Goal: Task Accomplishment & Management: Use online tool/utility

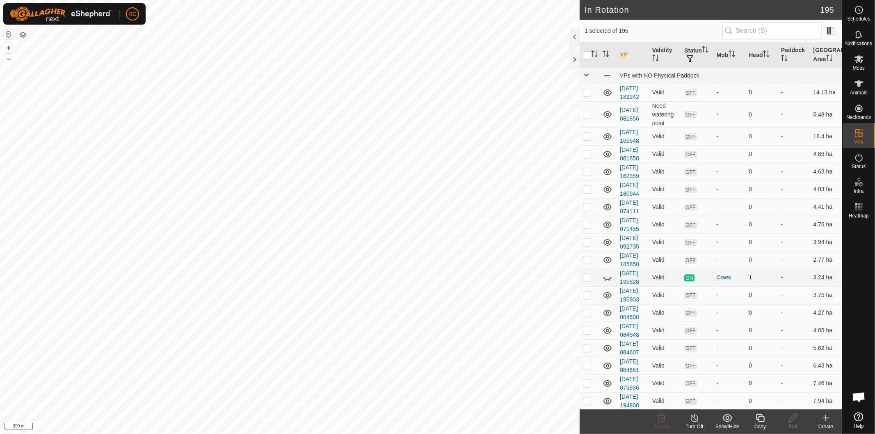
click at [760, 419] on icon at bounding box center [760, 418] width 10 height 10
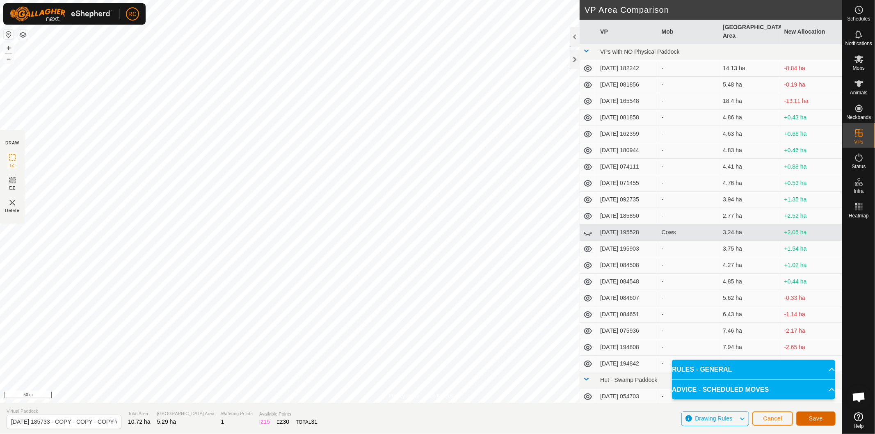
click at [806, 419] on button "Save" at bounding box center [815, 418] width 39 height 14
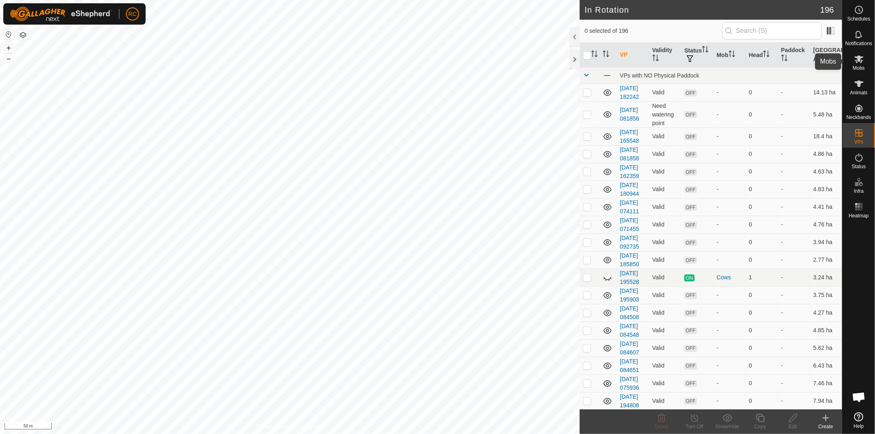
click at [858, 64] on icon at bounding box center [859, 59] width 10 height 10
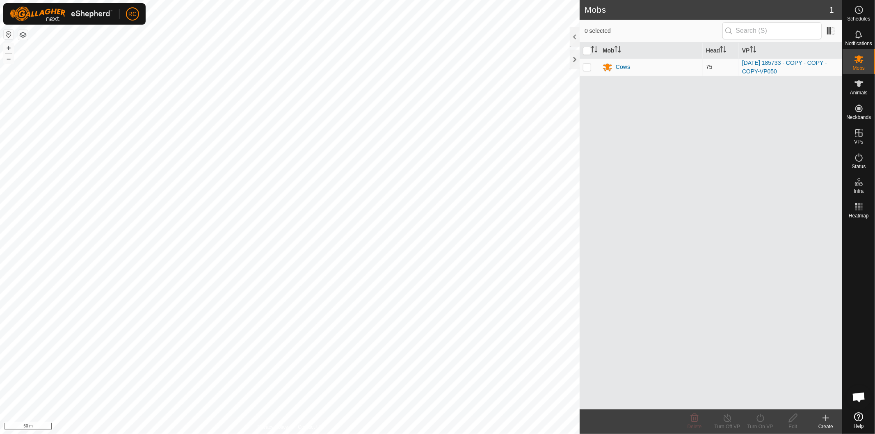
click at [588, 70] on p-checkbox at bounding box center [587, 67] width 8 height 7
checkbox input "true"
click at [764, 423] on div "Turn On VP" at bounding box center [759, 426] width 33 height 7
click at [767, 402] on link "Now" at bounding box center [784, 400] width 81 height 16
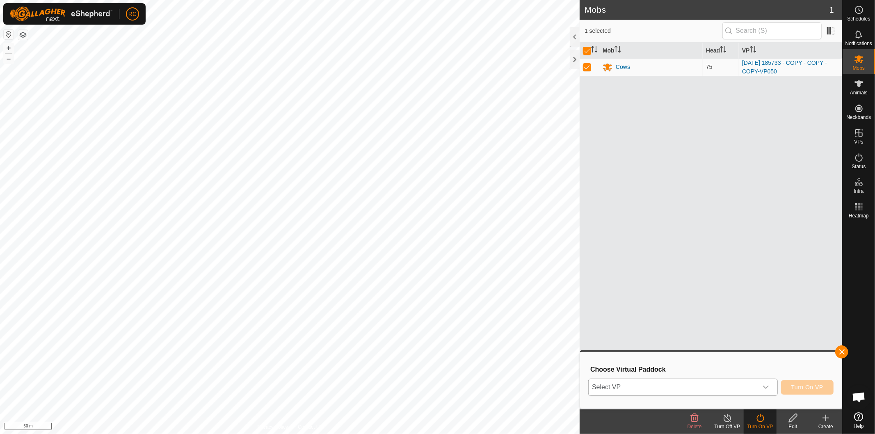
click at [771, 389] on div "dropdown trigger" at bounding box center [765, 387] width 16 height 16
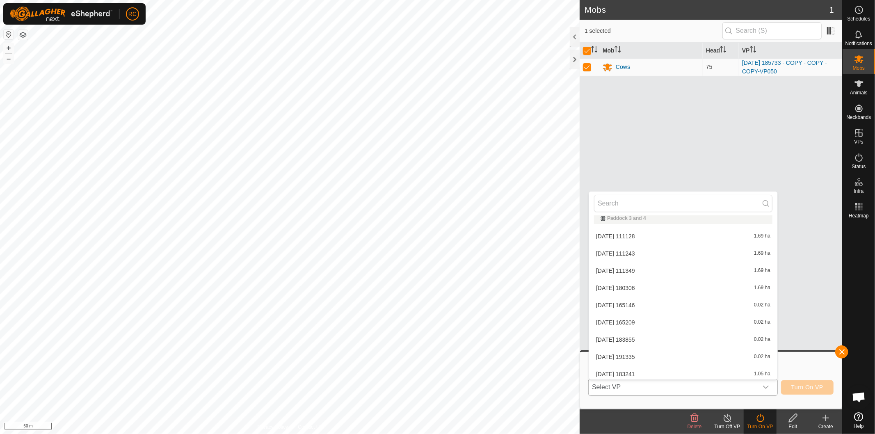
scroll to position [1367, 0]
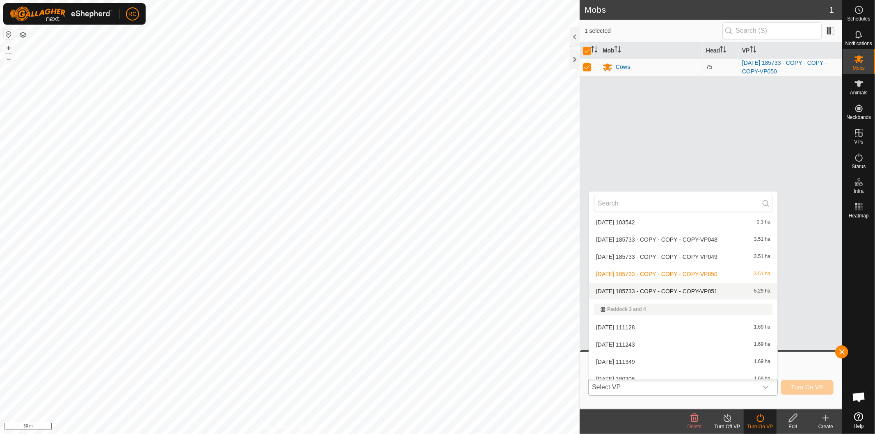
click at [679, 289] on li "[DATE] 185733 - COPY - COPY - COPY-VP051 5.29 ha" at bounding box center [683, 291] width 188 height 16
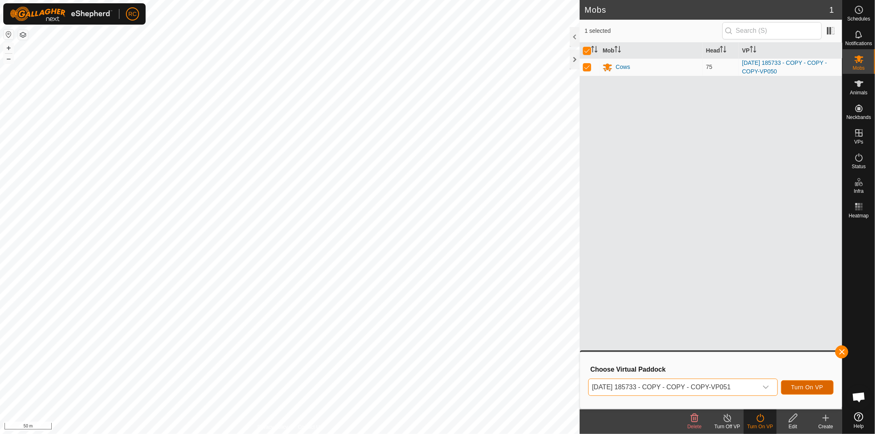
click at [812, 393] on button "Turn On VP" at bounding box center [807, 387] width 52 height 14
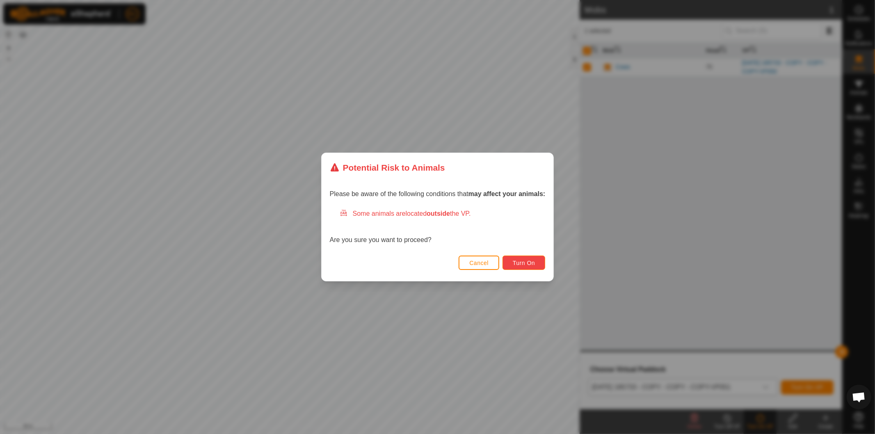
click at [521, 264] on span "Turn On" at bounding box center [524, 263] width 22 height 7
